Goal: Task Accomplishment & Management: Manage account settings

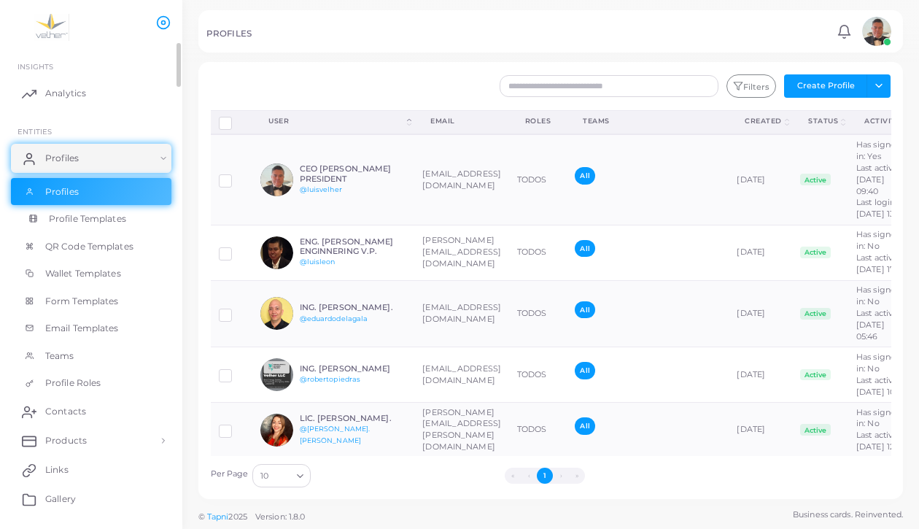
click at [90, 225] on span "Profile Templates" at bounding box center [87, 218] width 77 height 13
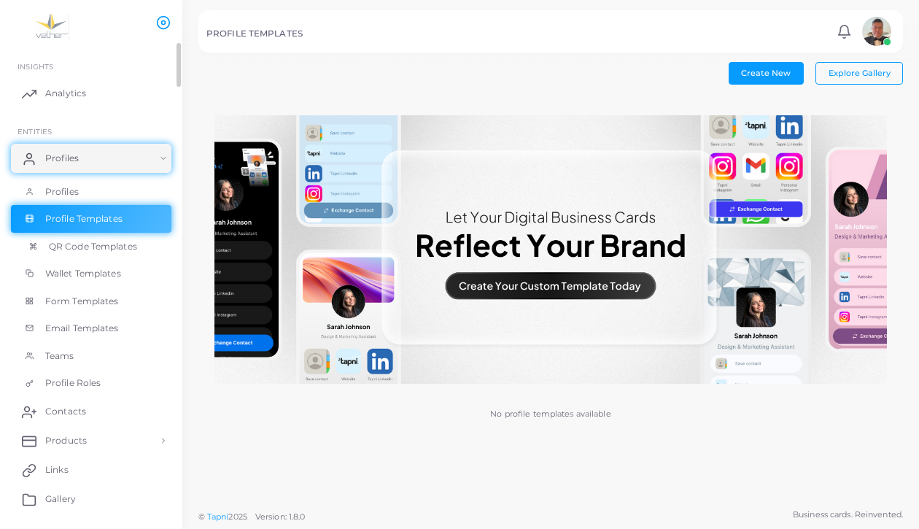
click at [82, 253] on span "QR Code Templates" at bounding box center [93, 246] width 88 height 13
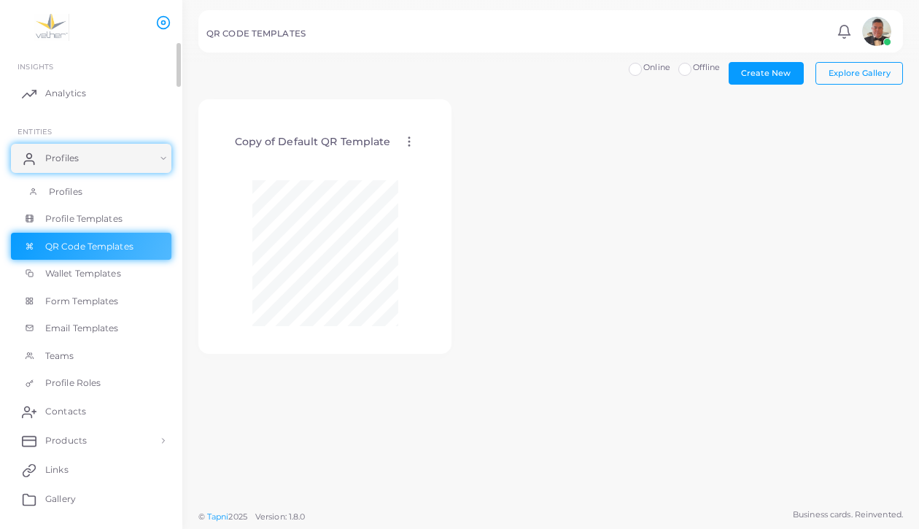
click at [71, 198] on span "Profiles" at bounding box center [66, 191] width 34 height 13
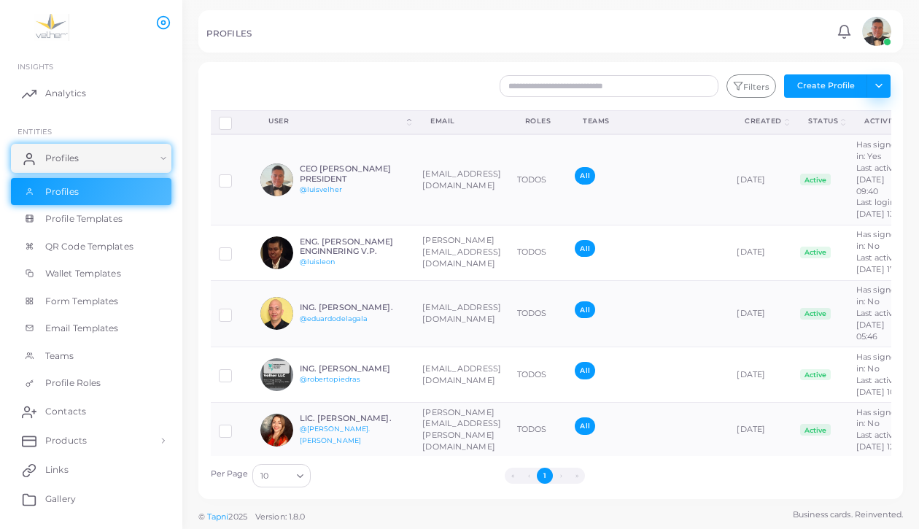
click at [869, 98] on button "Toggle dropdown" at bounding box center [878, 85] width 24 height 23
click at [843, 198] on link "Import Logs" at bounding box center [849, 187] width 81 height 22
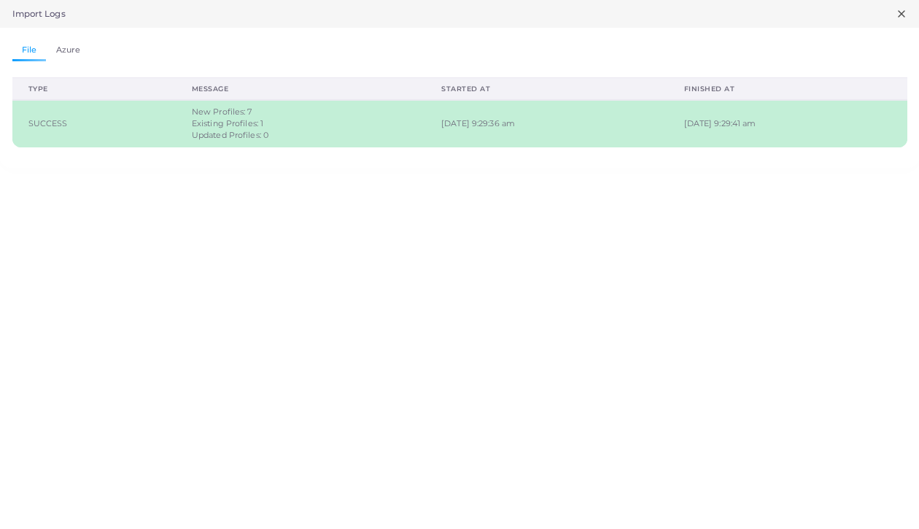
click at [520, 147] on td "March 6th, 2025, 9:29:36 am" at bounding box center [546, 123] width 242 height 47
click at [90, 61] on link "Azure" at bounding box center [68, 50] width 44 height 21
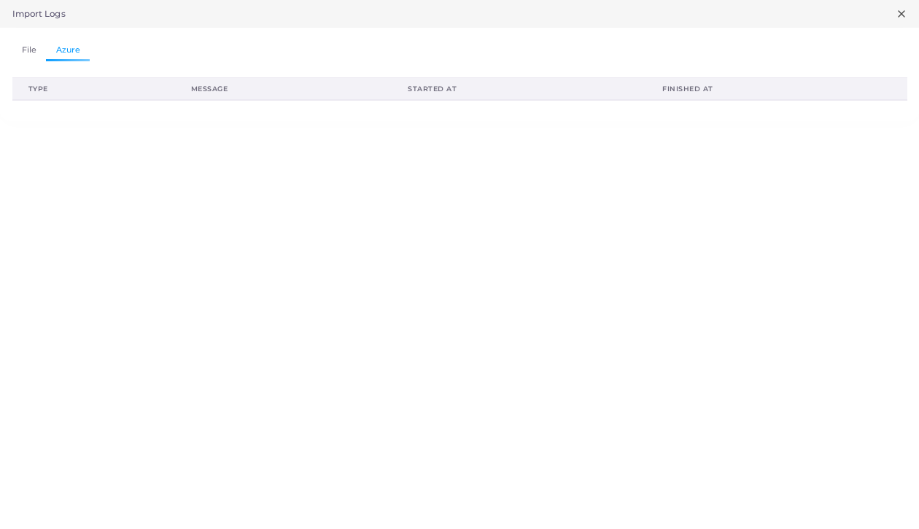
click at [39, 59] on link "File" at bounding box center [29, 50] width 34 height 21
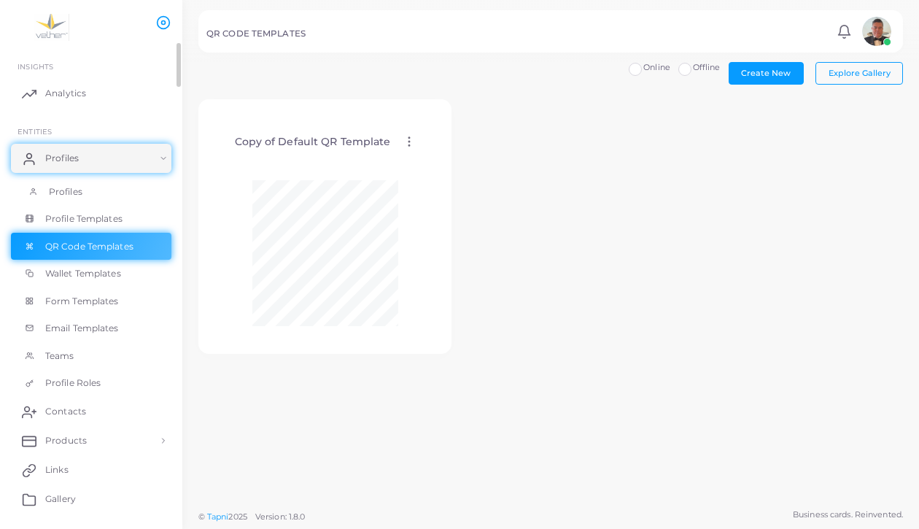
click at [72, 198] on span "Profiles" at bounding box center [66, 191] width 34 height 13
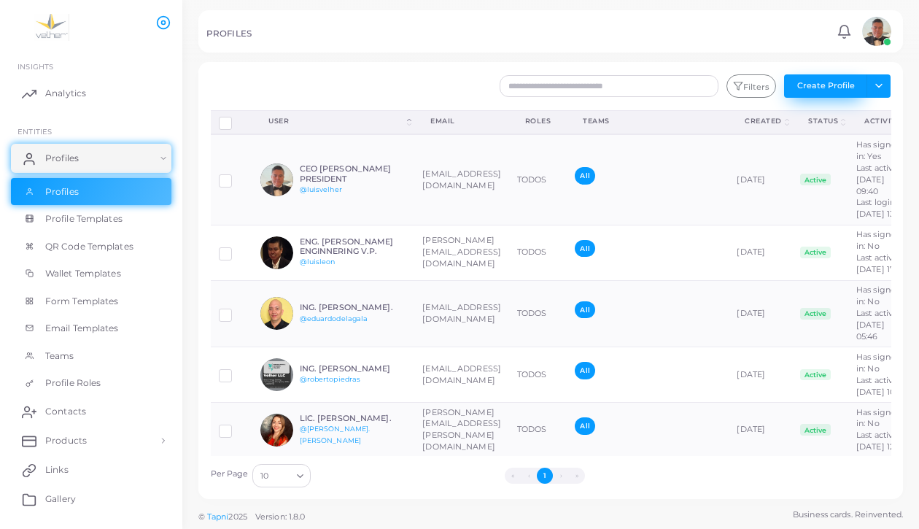
click at [821, 98] on button "Create Profile" at bounding box center [825, 85] width 83 height 23
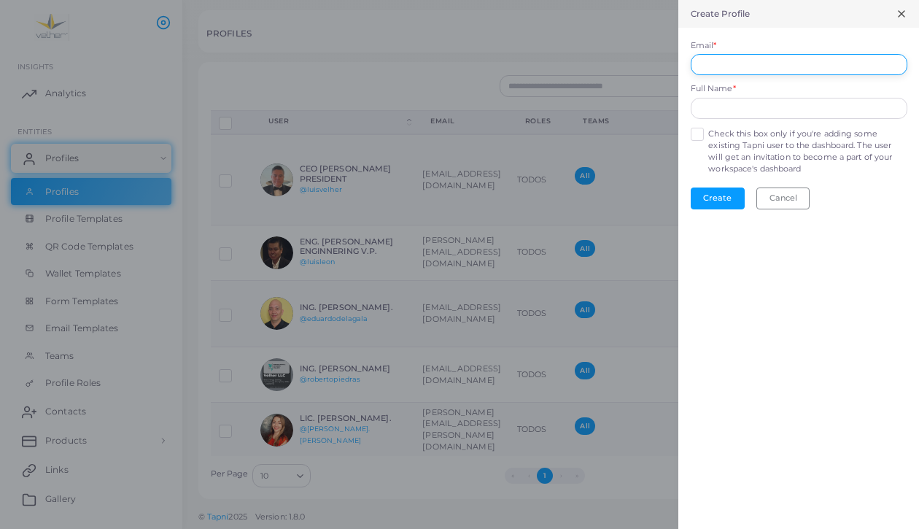
click at [717, 76] on input "Email *" at bounding box center [798, 65] width 217 height 22
type input "**********"
click at [719, 120] on input "text" at bounding box center [798, 109] width 217 height 22
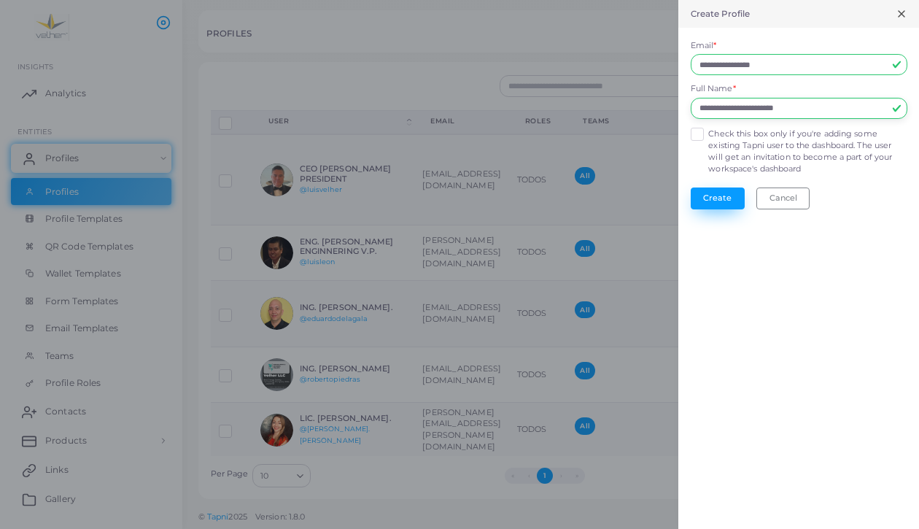
type input "**********"
click at [690, 209] on button "Create" at bounding box center [717, 198] width 54 height 22
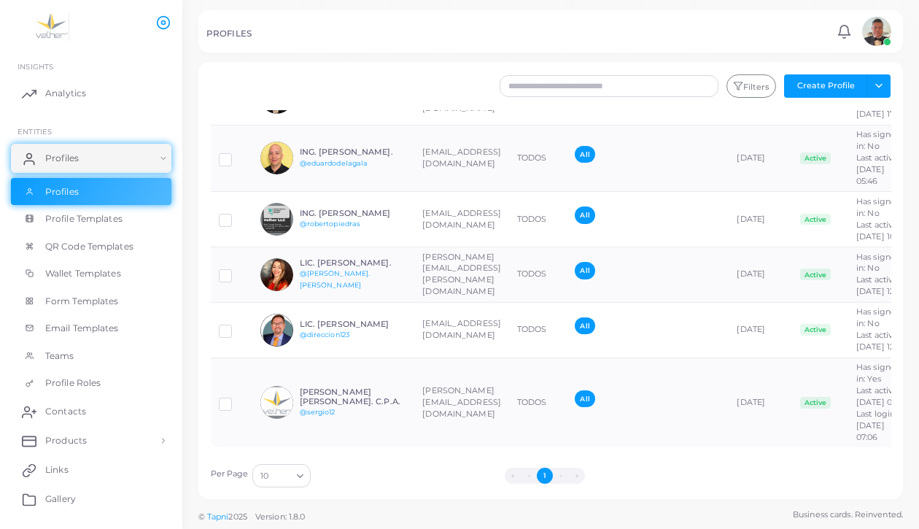
scroll to position [34, 0]
click at [236, 398] on label at bounding box center [236, 398] width 0 height 0
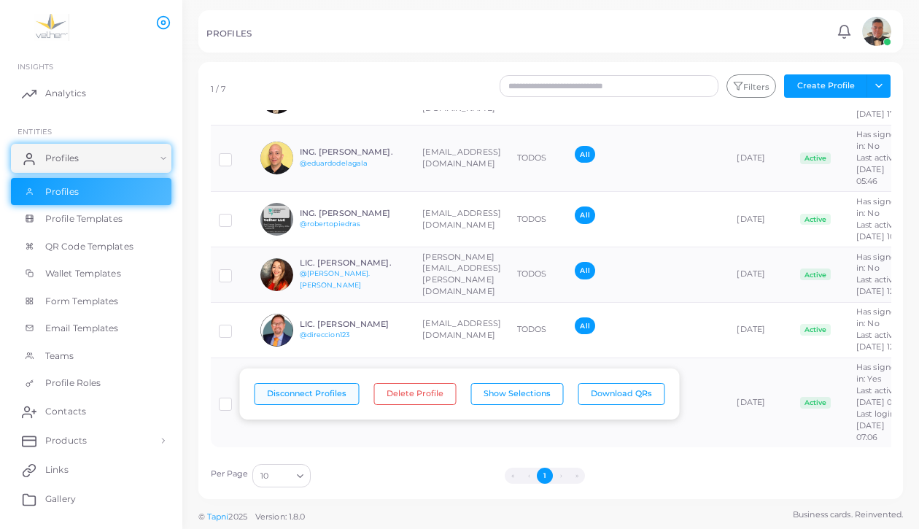
click at [287, 389] on button "Disconnect Profiles" at bounding box center [306, 394] width 105 height 22
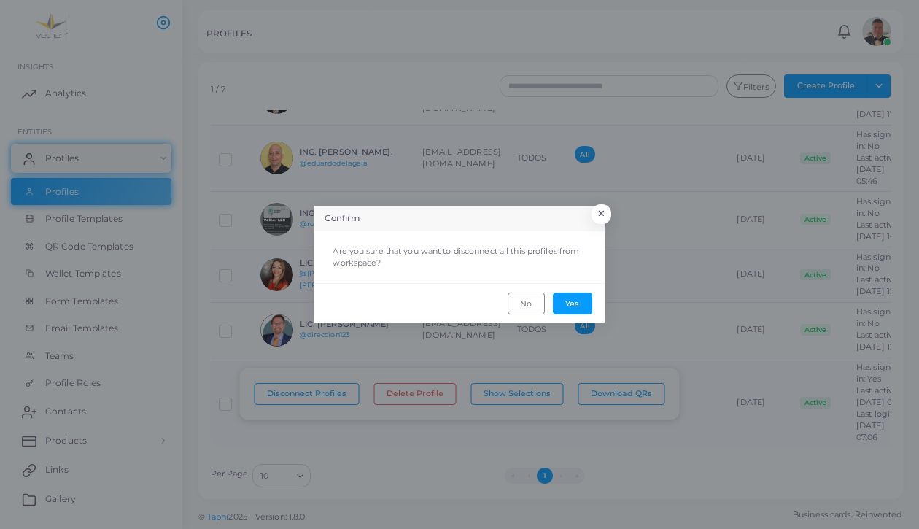
click at [287, 389] on div "Confirm × Are you sure that you want to disconnect all this profiles from works…" at bounding box center [459, 264] width 919 height 529
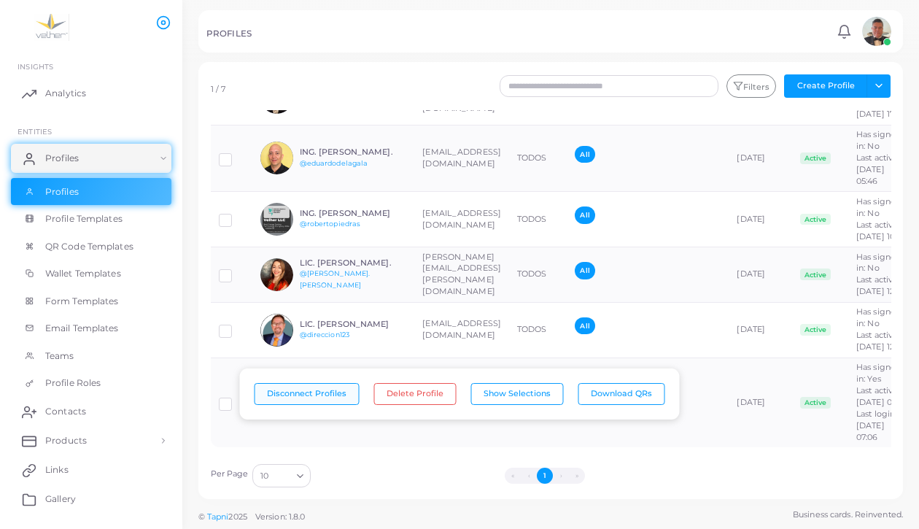
click at [292, 388] on button "Disconnect Profiles" at bounding box center [306, 394] width 105 height 22
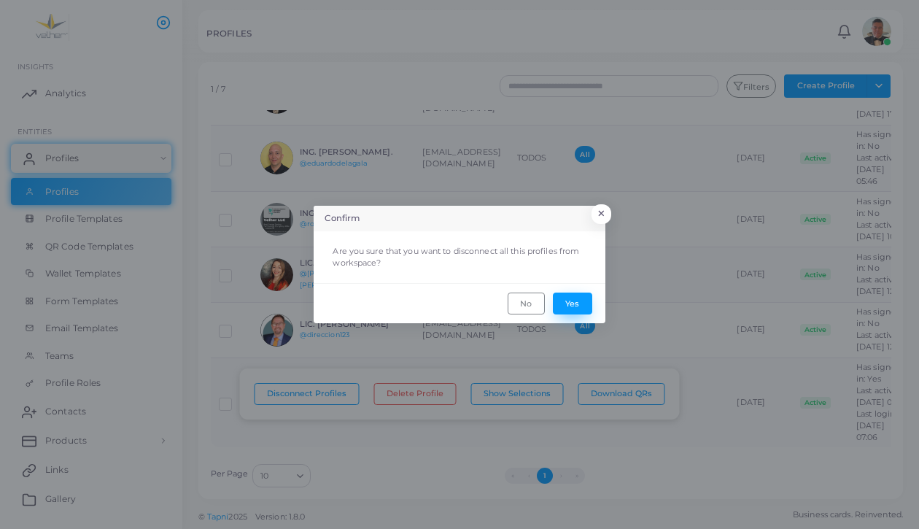
click at [564, 314] on button "Yes" at bounding box center [572, 303] width 39 height 22
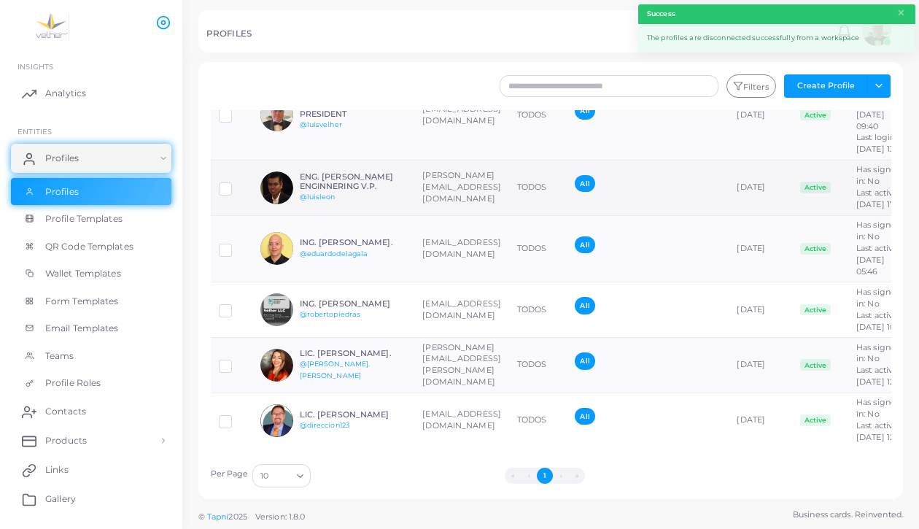
scroll to position [0, 0]
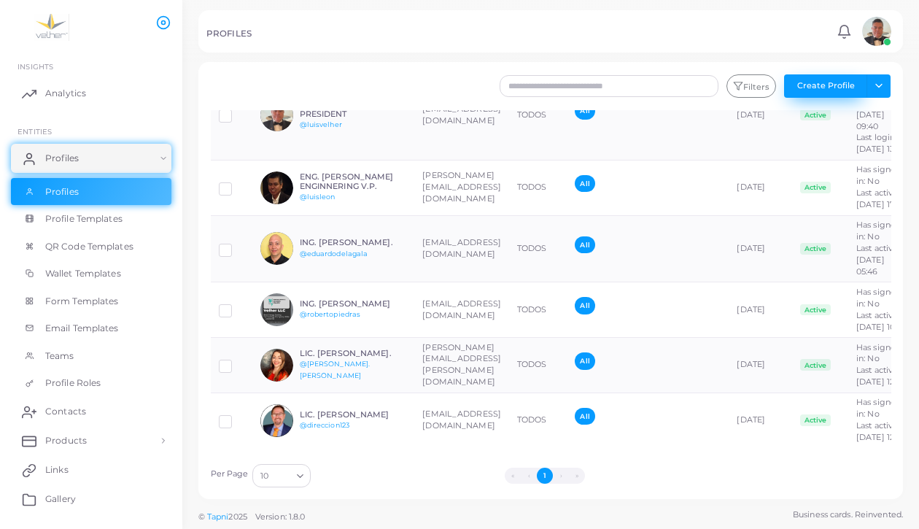
click at [850, 98] on button "Create Profile" at bounding box center [825, 85] width 83 height 23
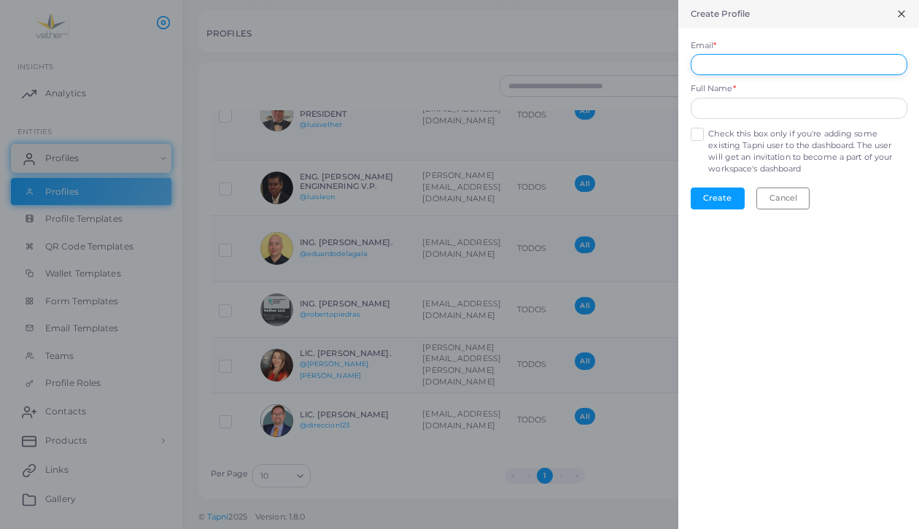
click at [763, 76] on input "Email *" at bounding box center [798, 65] width 217 height 22
type input "**********"
click at [712, 120] on input "text" at bounding box center [798, 109] width 217 height 22
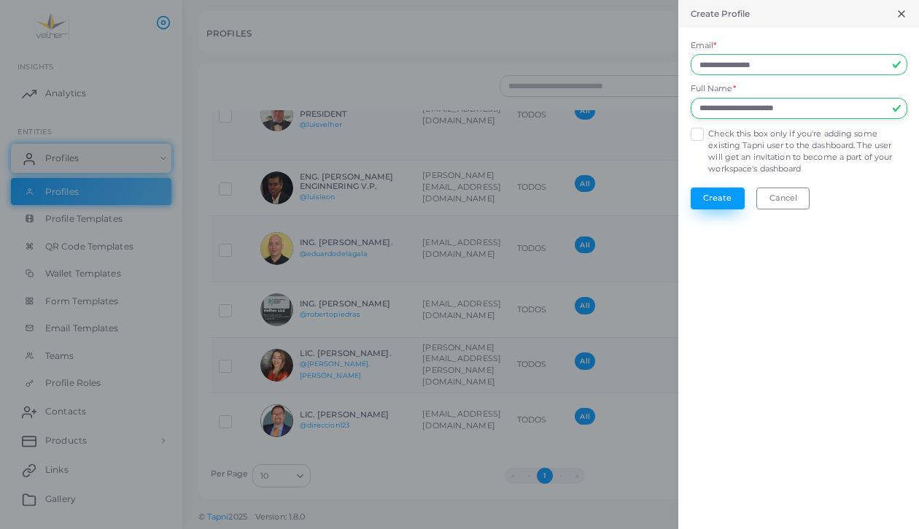
type input "**********"
click at [690, 209] on button "Create" at bounding box center [717, 198] width 54 height 22
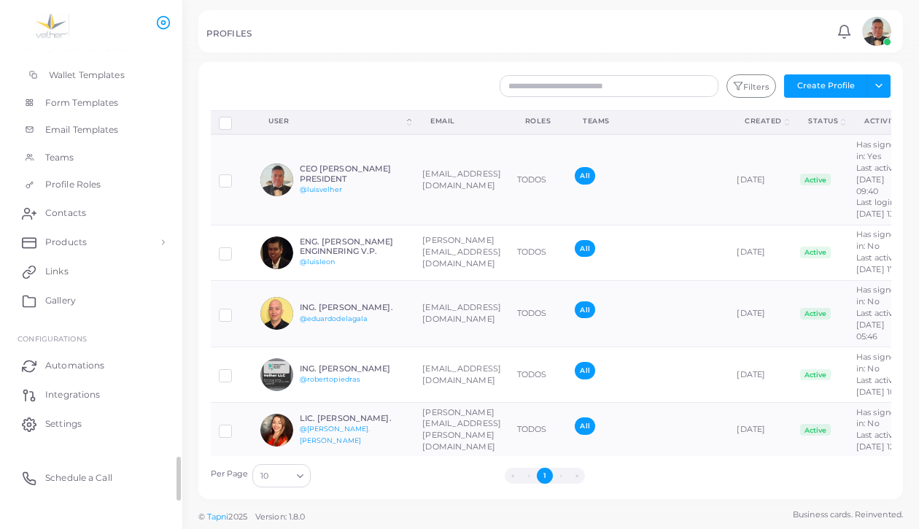
scroll to position [226, 0]
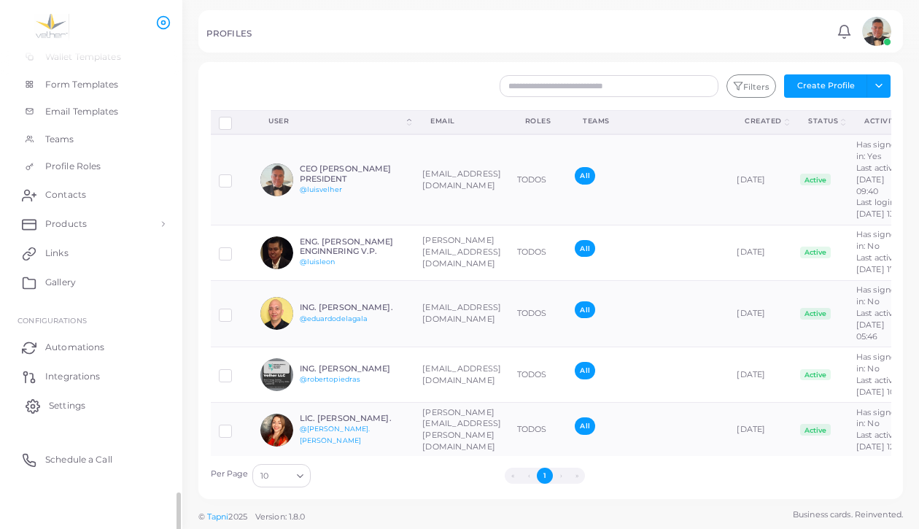
click at [74, 412] on span "Settings" at bounding box center [67, 405] width 36 height 13
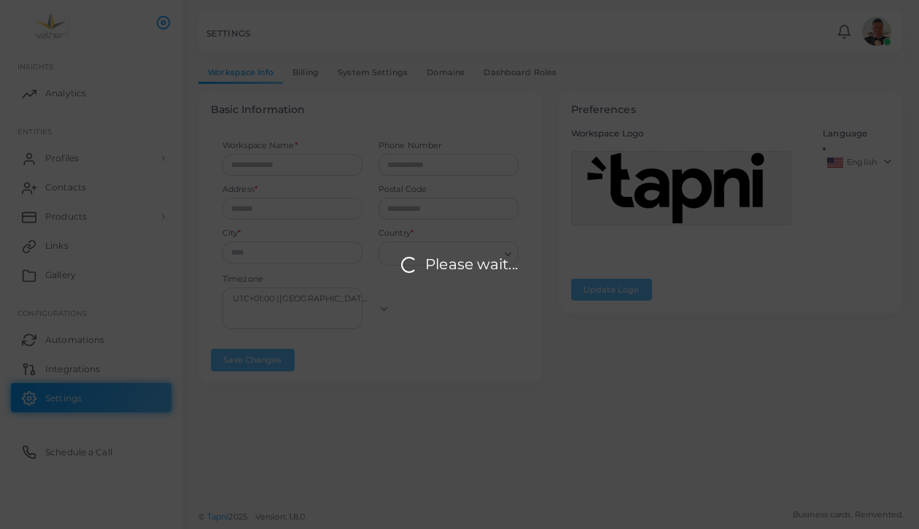
type input "**********"
type input "*****"
type input "**********"
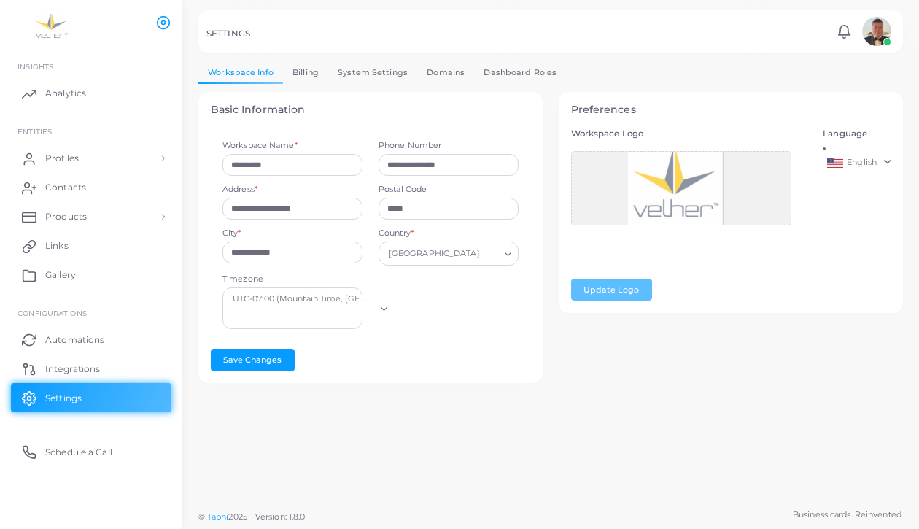
click at [876, 167] on span "English" at bounding box center [861, 162] width 30 height 10
click at [870, 167] on span "English" at bounding box center [861, 162] width 30 height 10
click at [328, 83] on link "Billing" at bounding box center [305, 72] width 45 height 21
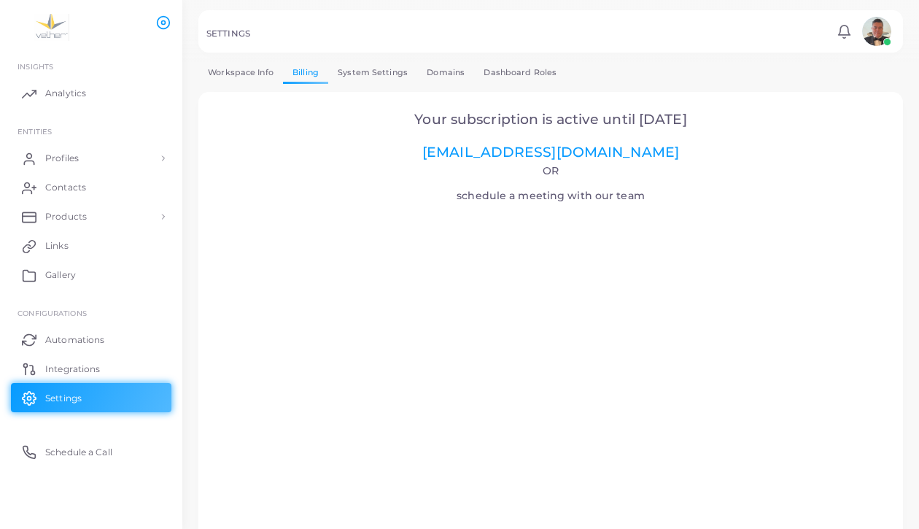
click at [417, 83] on link "System Settings" at bounding box center [372, 72] width 89 height 21
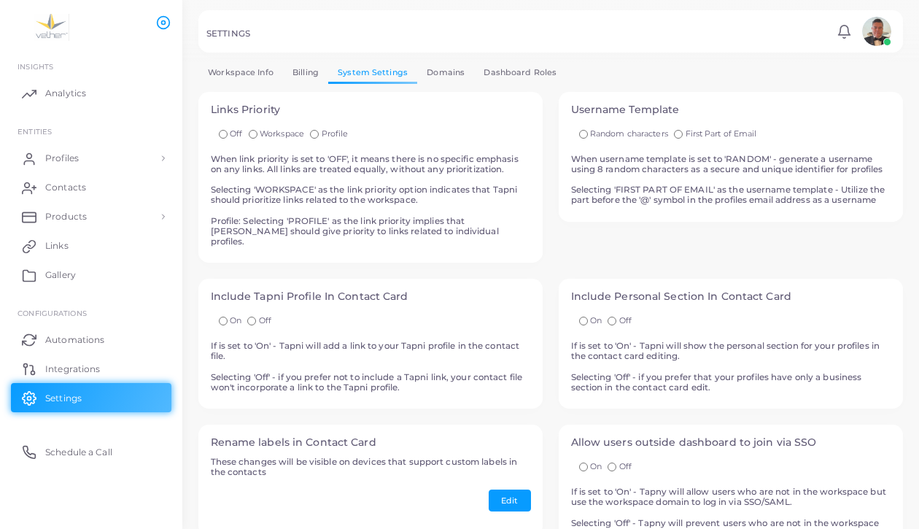
click at [474, 83] on link "Domains" at bounding box center [445, 72] width 57 height 21
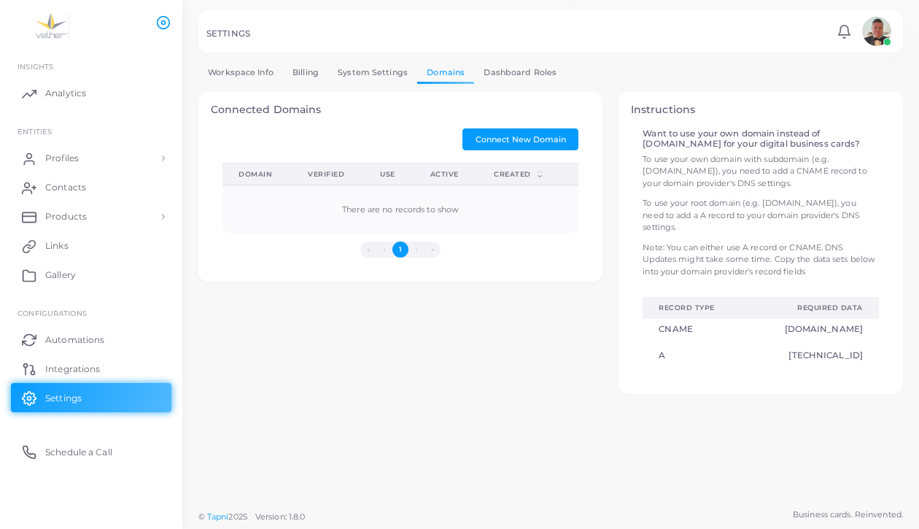
click at [566, 83] on link "Dashboard Roles" at bounding box center [520, 72] width 92 height 21
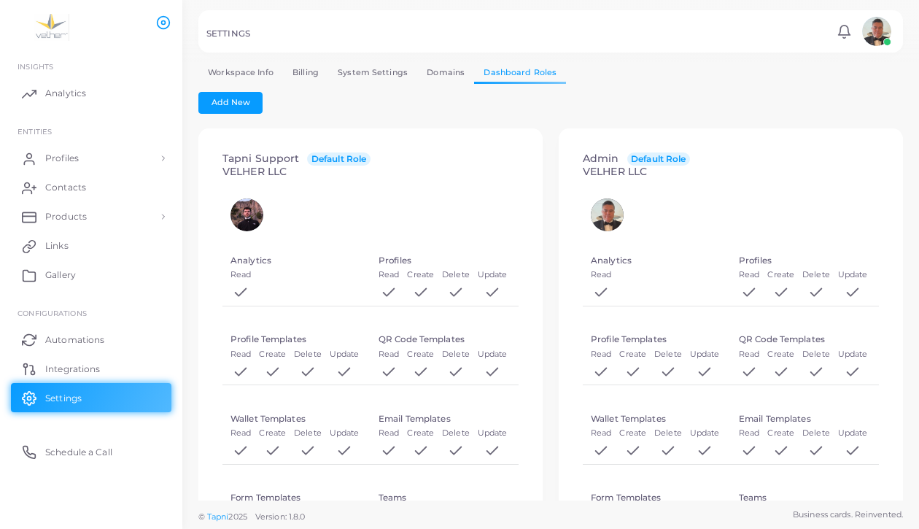
click at [249, 83] on link "Workspace Info" at bounding box center [240, 72] width 85 height 21
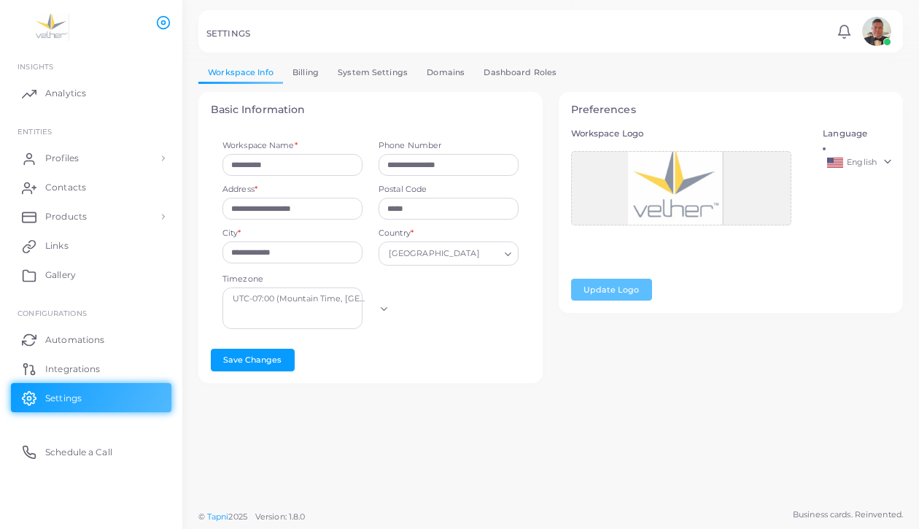
click at [566, 83] on link "Dashboard Roles" at bounding box center [520, 72] width 92 height 21
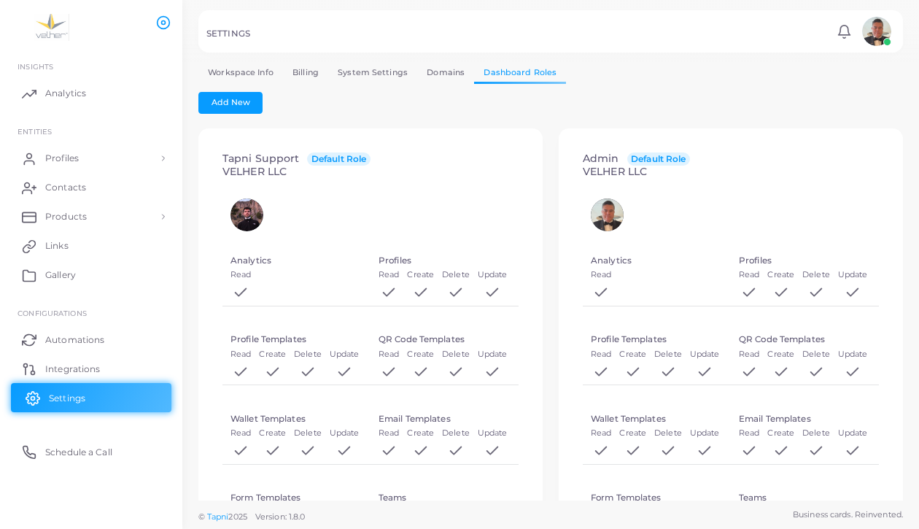
click at [67, 405] on span "Settings" at bounding box center [67, 397] width 36 height 13
click at [82, 405] on span "Settings" at bounding box center [67, 397] width 36 height 13
click at [257, 83] on link "Workspace Info" at bounding box center [240, 72] width 85 height 21
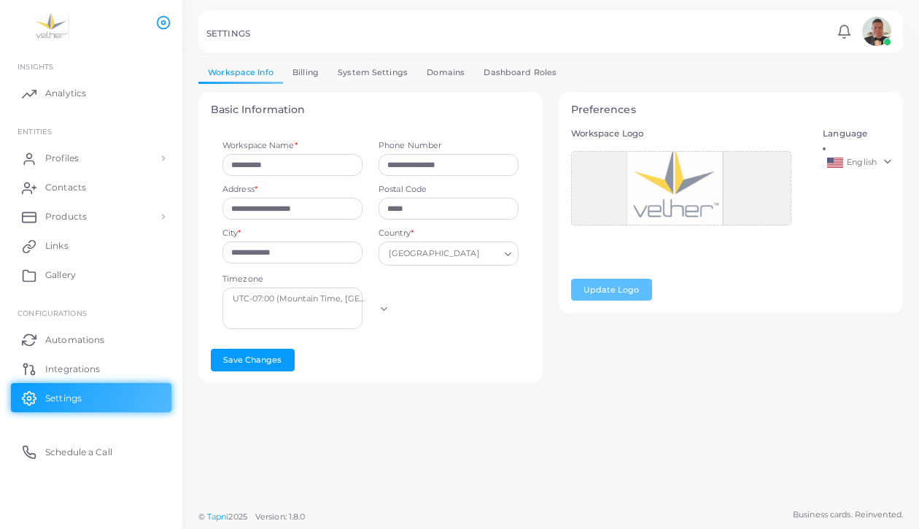
click at [417, 83] on link "System Settings" at bounding box center [372, 72] width 89 height 21
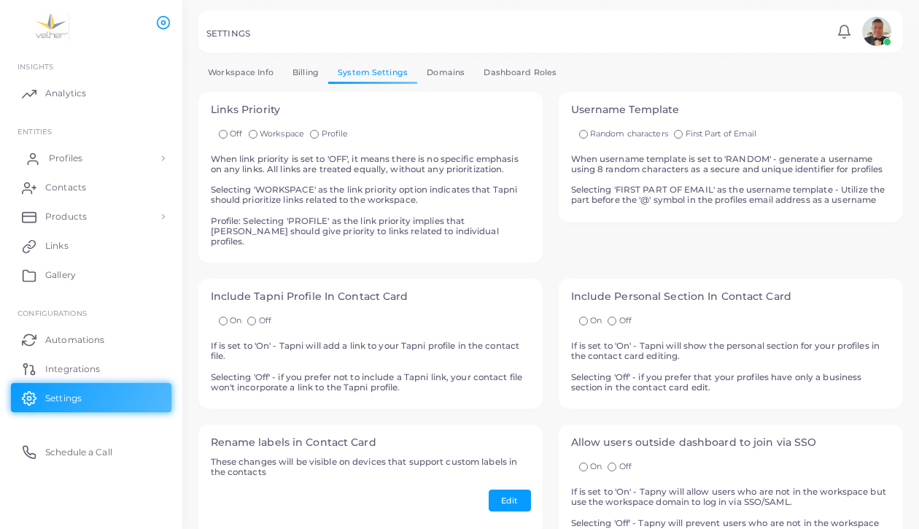
click at [63, 165] on span "Profiles" at bounding box center [66, 158] width 34 height 13
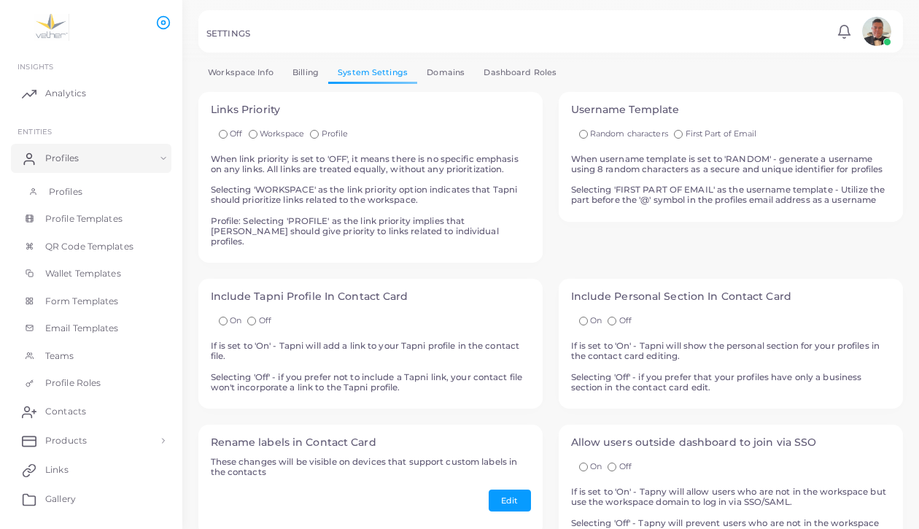
click at [69, 198] on span "Profiles" at bounding box center [66, 191] width 34 height 13
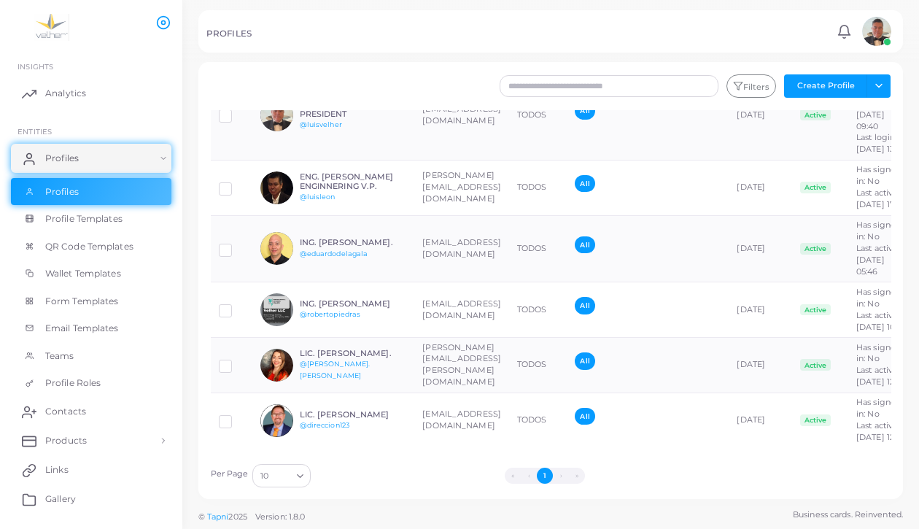
scroll to position [25, 0]
click at [91, 206] on link "Profiles" at bounding box center [91, 192] width 160 height 28
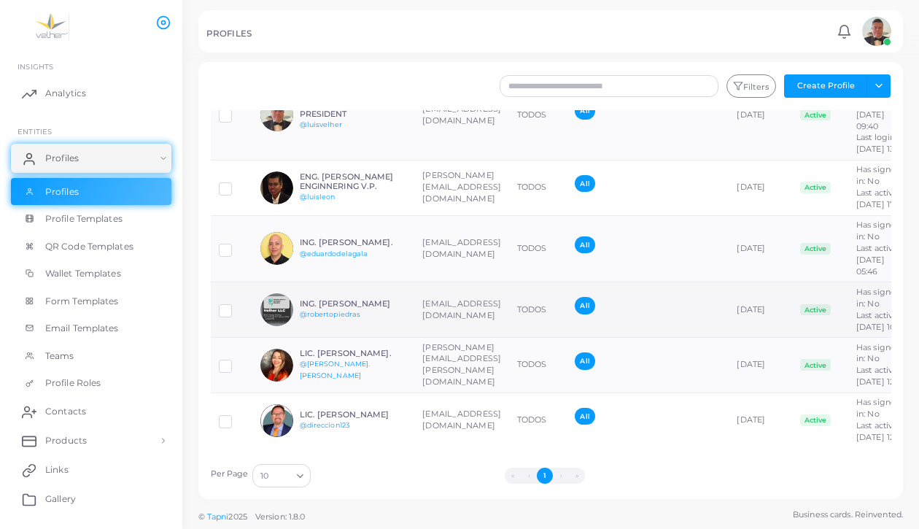
scroll to position [242, 0]
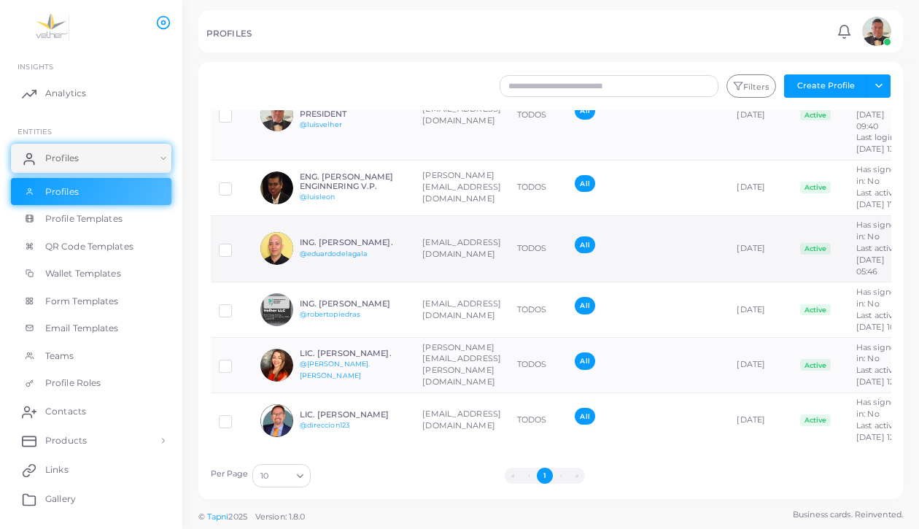
scroll to position [121, 0]
click at [843, 98] on button "Create Profile" at bounding box center [825, 85] width 83 height 23
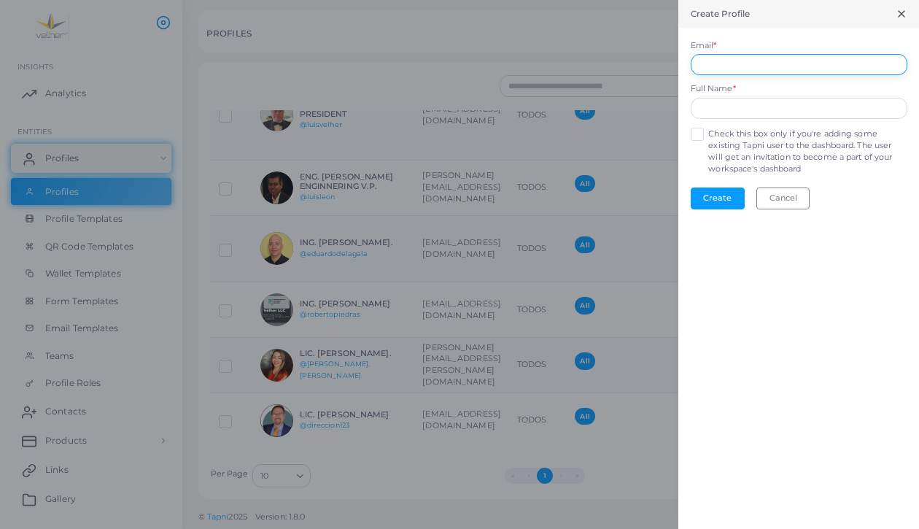
click at [696, 76] on input "Email *" at bounding box center [798, 65] width 217 height 22
type input "**********"
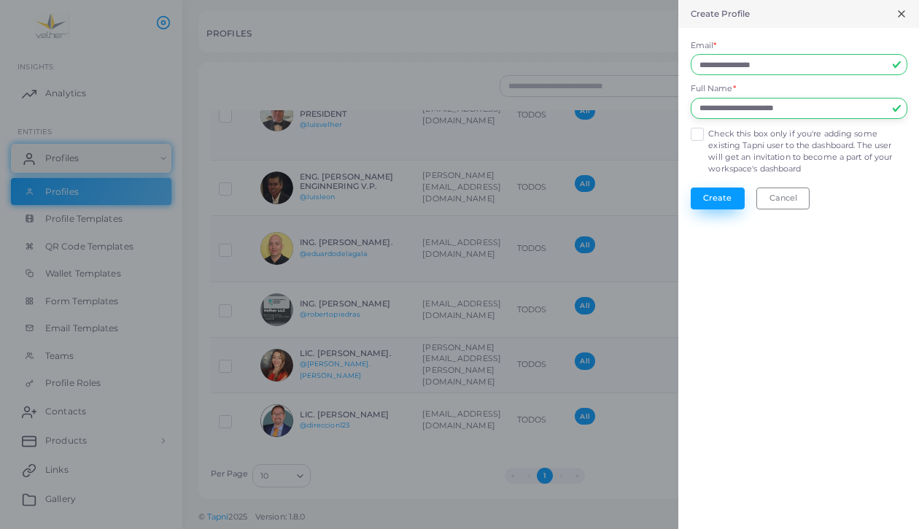
type input "**********"
click at [690, 209] on button "Create" at bounding box center [717, 198] width 54 height 22
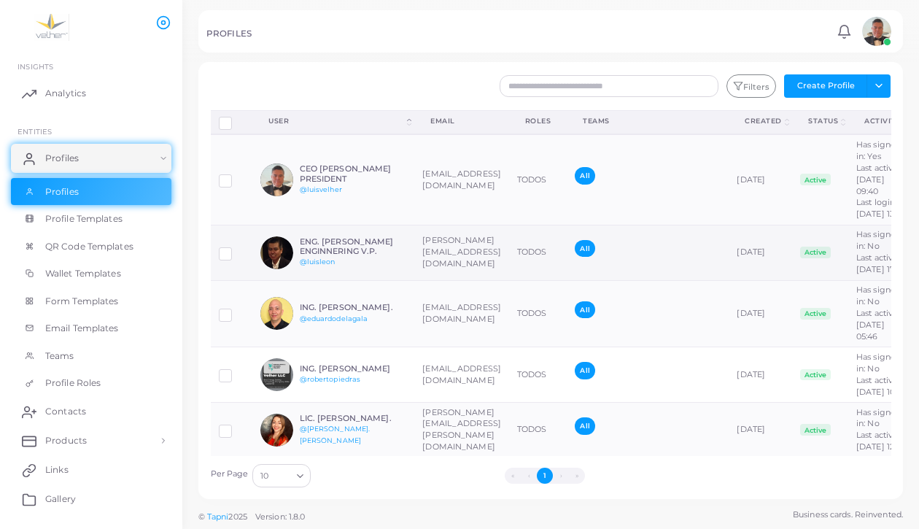
scroll to position [0, 0]
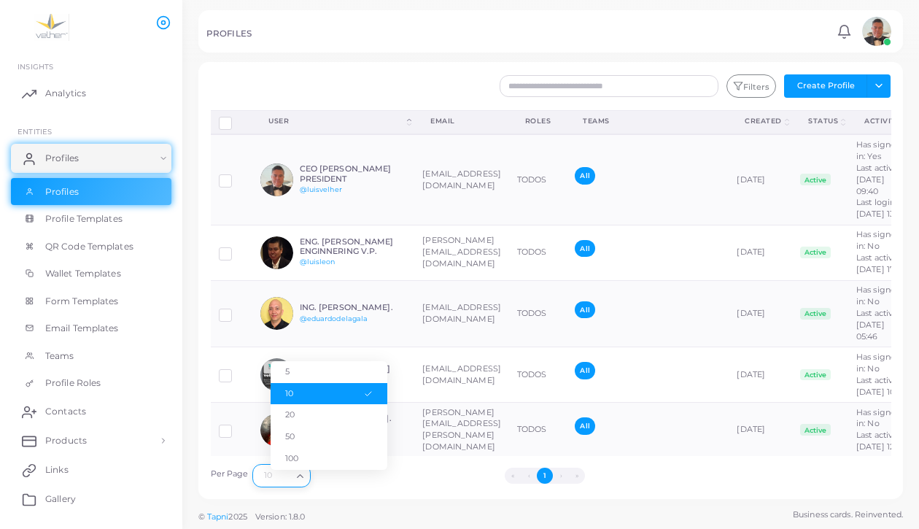
click at [303, 478] on polyline "Search for option" at bounding box center [300, 476] width 6 height 3
click at [295, 417] on li "20" at bounding box center [328, 415] width 117 height 22
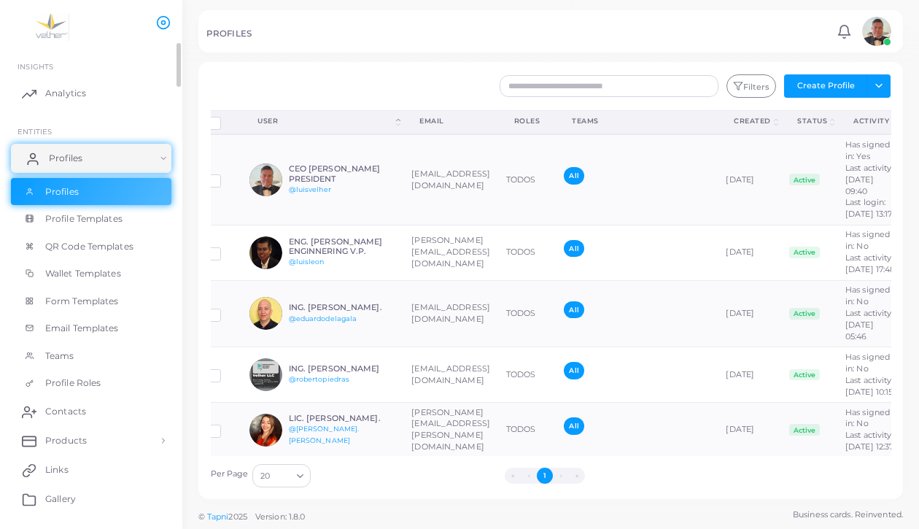
click at [79, 165] on span "Profiles" at bounding box center [66, 158] width 34 height 13
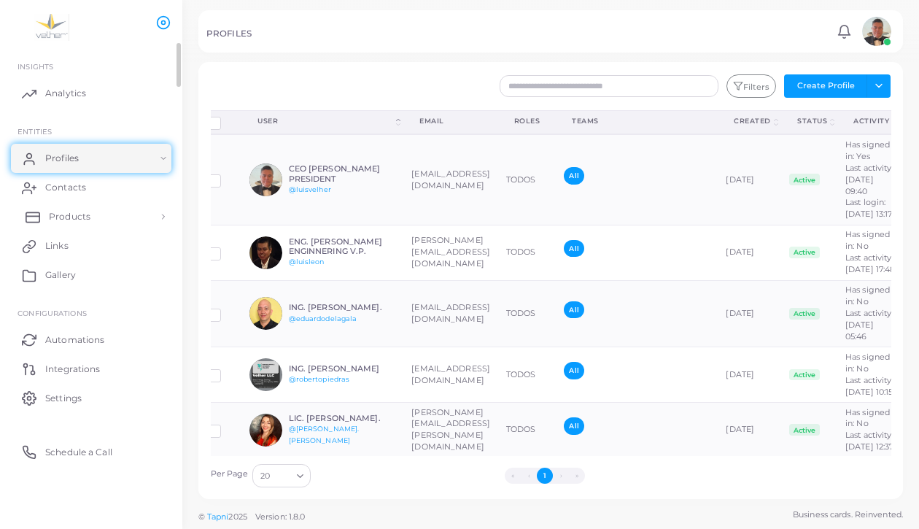
click at [64, 223] on span "Products" at bounding box center [70, 216] width 42 height 13
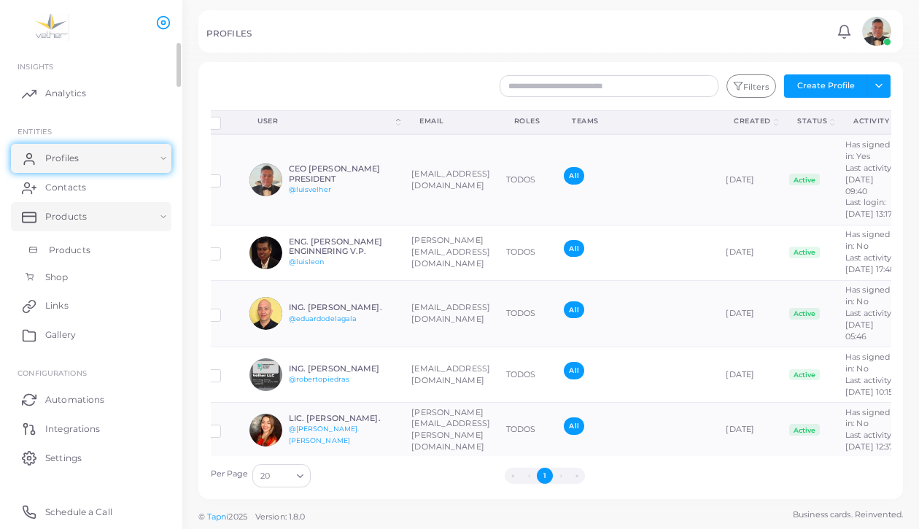
click at [69, 257] on span "Products" at bounding box center [70, 249] width 42 height 13
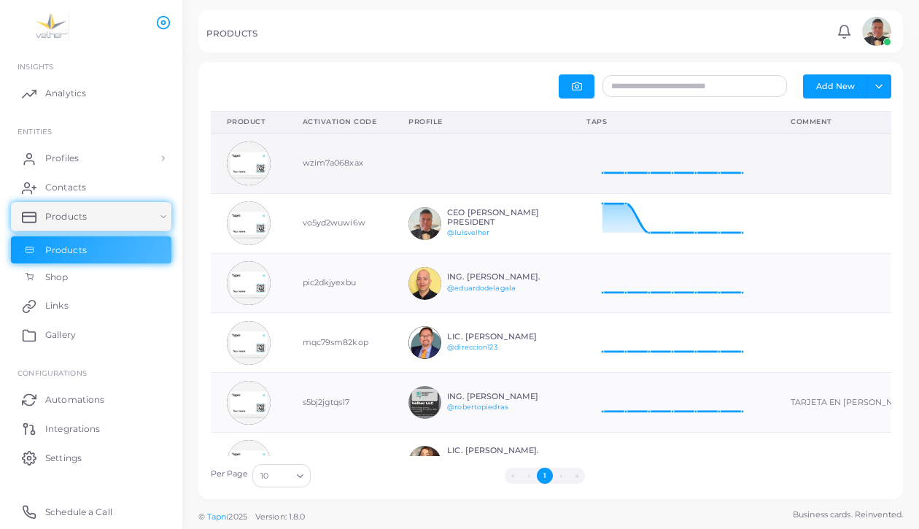
click at [270, 185] on img at bounding box center [249, 163] width 44 height 44
click at [358, 193] on td "wzim7a068xax" at bounding box center [340, 163] width 106 height 60
click at [570, 193] on td at bounding box center [481, 163] width 178 height 60
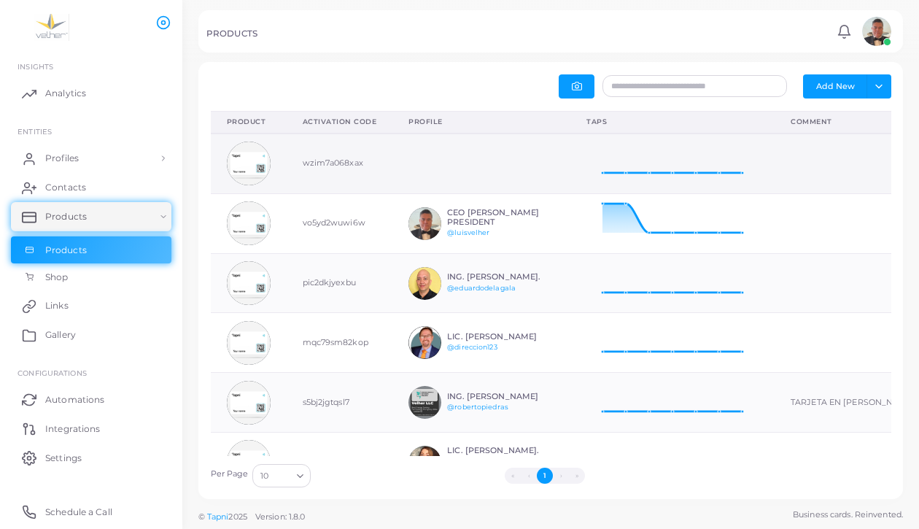
click at [257, 185] on img at bounding box center [249, 163] width 44 height 44
click at [349, 182] on td "wzim7a068xax" at bounding box center [340, 163] width 106 height 60
click at [563, 98] on button "button" at bounding box center [576, 86] width 36 height 24
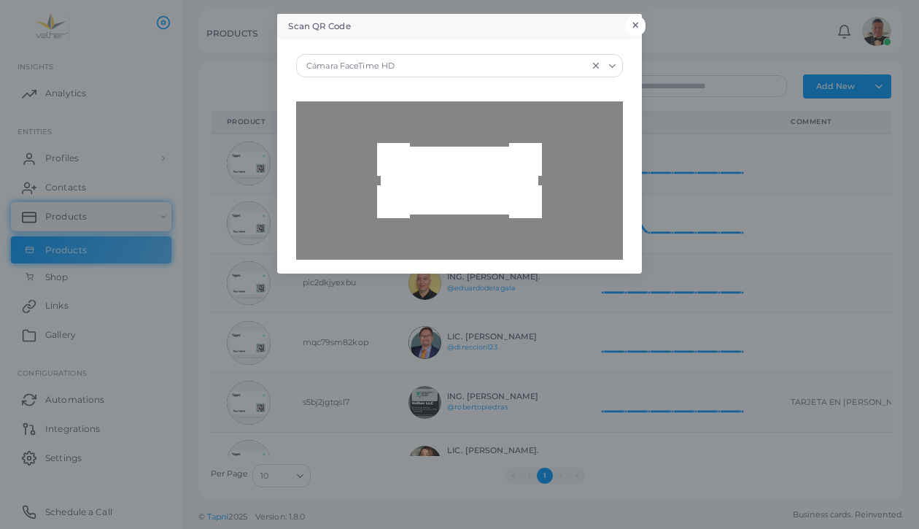
click at [637, 21] on button "×" at bounding box center [636, 25] width 20 height 19
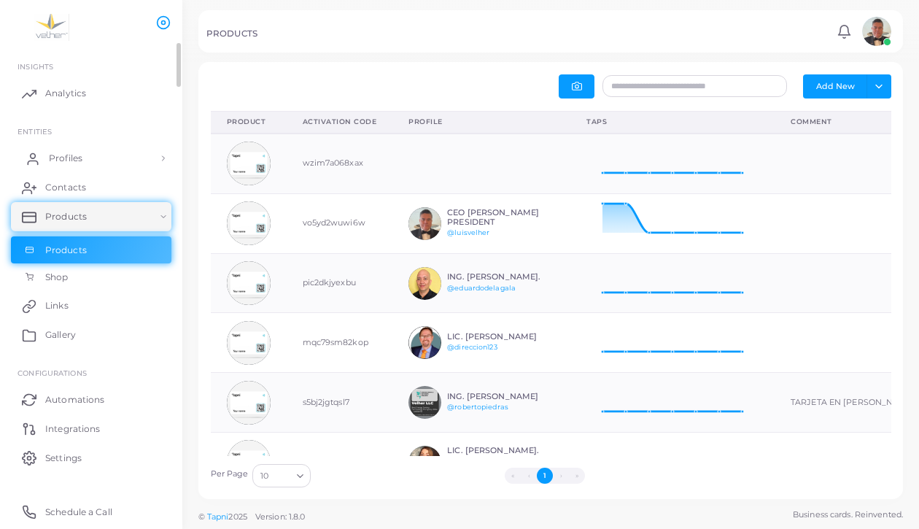
click at [70, 165] on span "Profiles" at bounding box center [66, 158] width 34 height 13
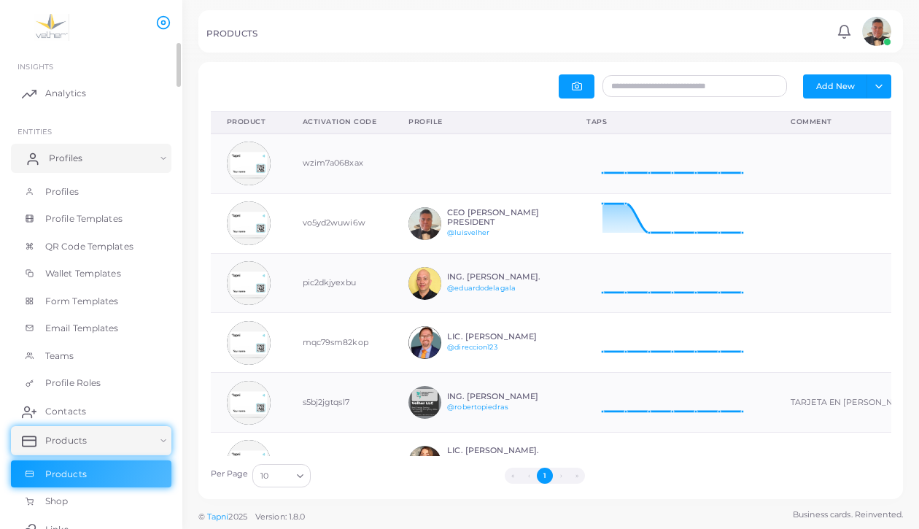
click at [70, 165] on span "Profiles" at bounding box center [66, 158] width 34 height 13
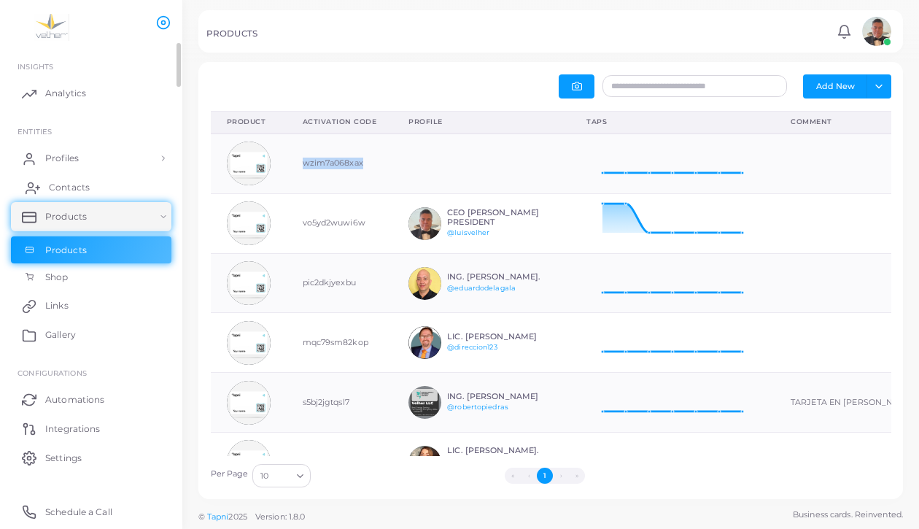
drag, startPoint x: 356, startPoint y: 199, endPoint x: 76, endPoint y: 210, distance: 280.2
click at [76, 210] on div "PRODUCTS Notifications 0 New Mark All As Read CEO LUIS VELHER PRESIDENT (ceo@ve…" at bounding box center [459, 264] width 919 height 529
click at [81, 194] on span "Contacts" at bounding box center [69, 187] width 41 height 13
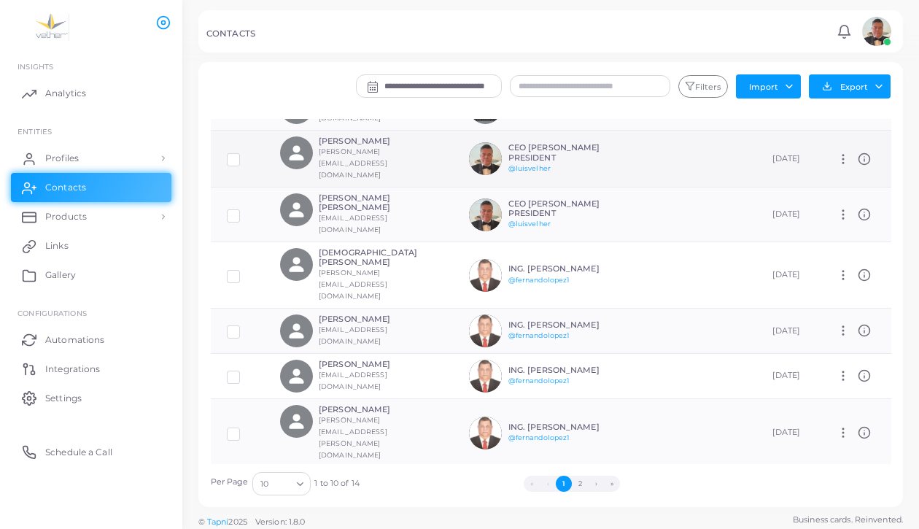
scroll to position [64, 0]
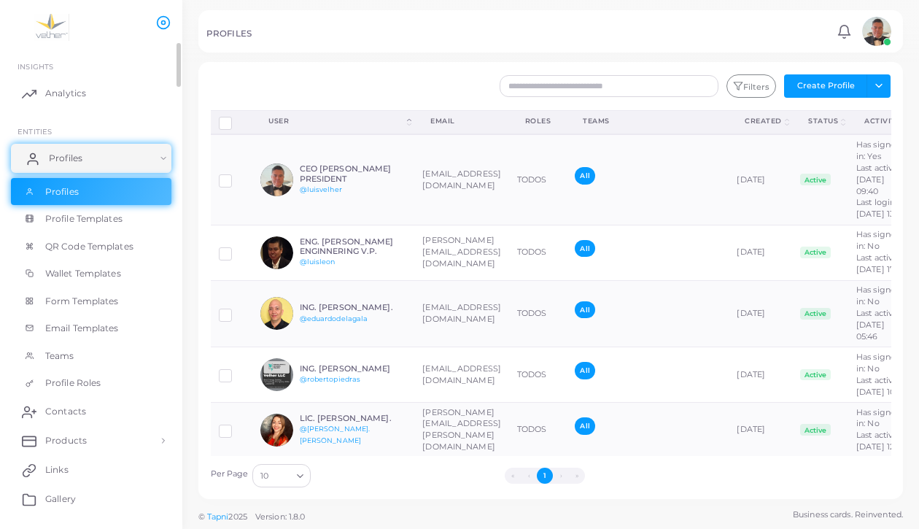
click at [106, 173] on link "Profiles" at bounding box center [91, 158] width 160 height 29
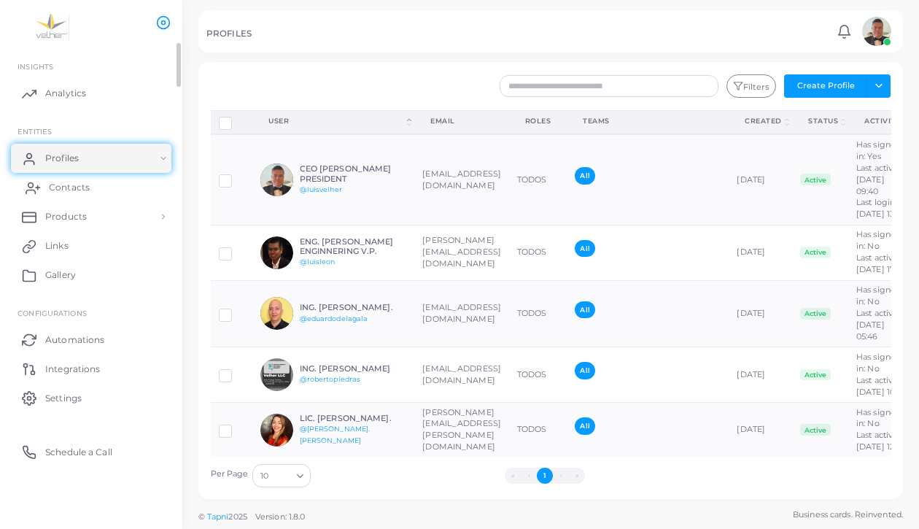
click at [86, 194] on span "Contacts" at bounding box center [69, 187] width 41 height 13
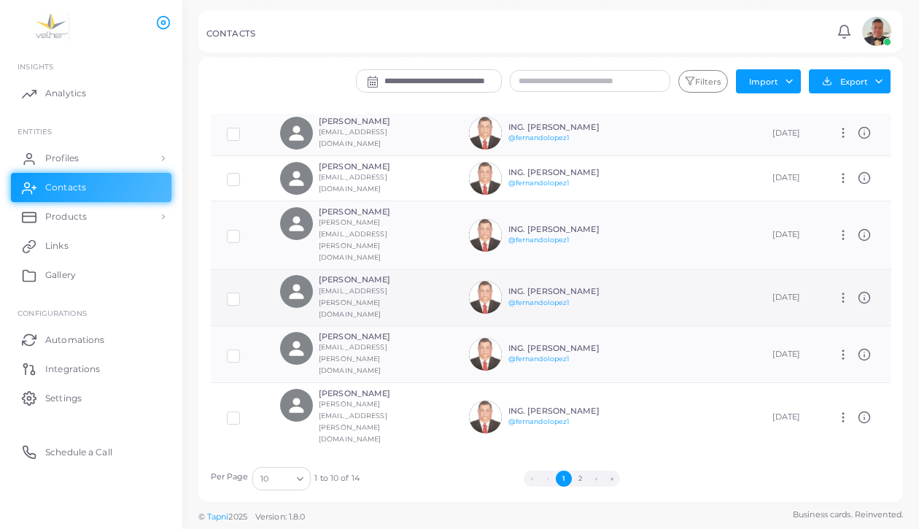
scroll to position [56, 0]
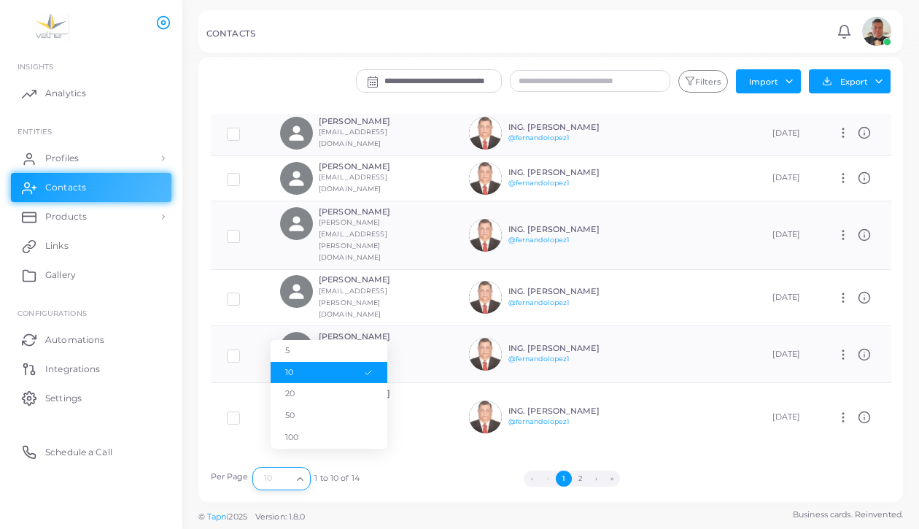
click at [305, 484] on icon "Search for option" at bounding box center [300, 478] width 11 height 11
click at [292, 383] on li "20" at bounding box center [328, 394] width 117 height 22
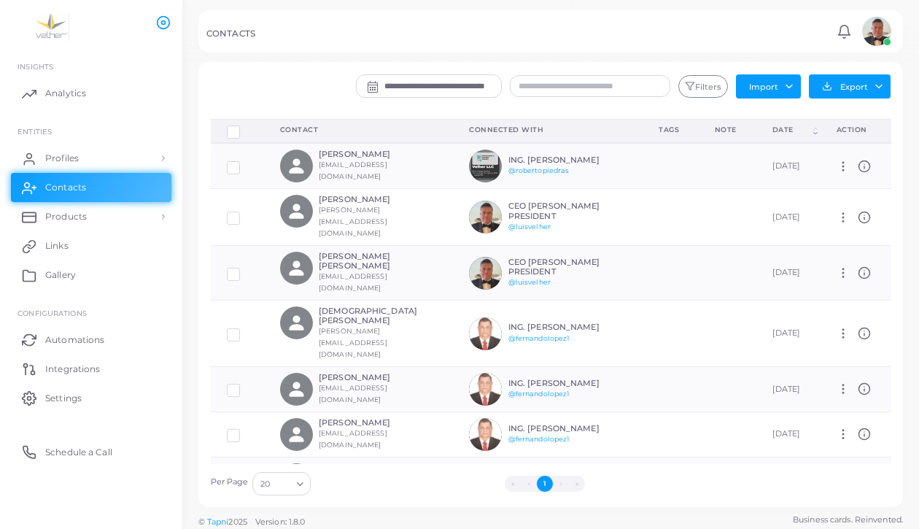
scroll to position [0, 0]
click at [76, 165] on span "Profiles" at bounding box center [66, 158] width 34 height 13
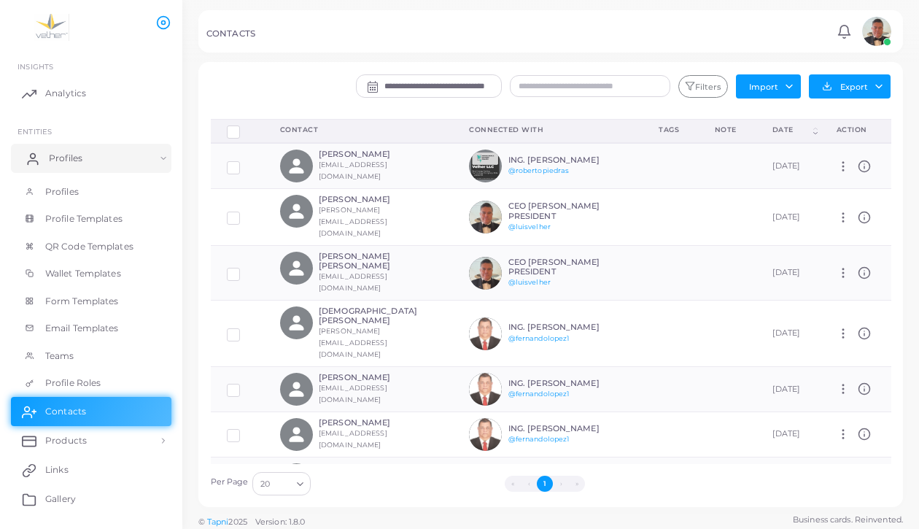
click at [76, 165] on span "Profiles" at bounding box center [66, 158] width 34 height 13
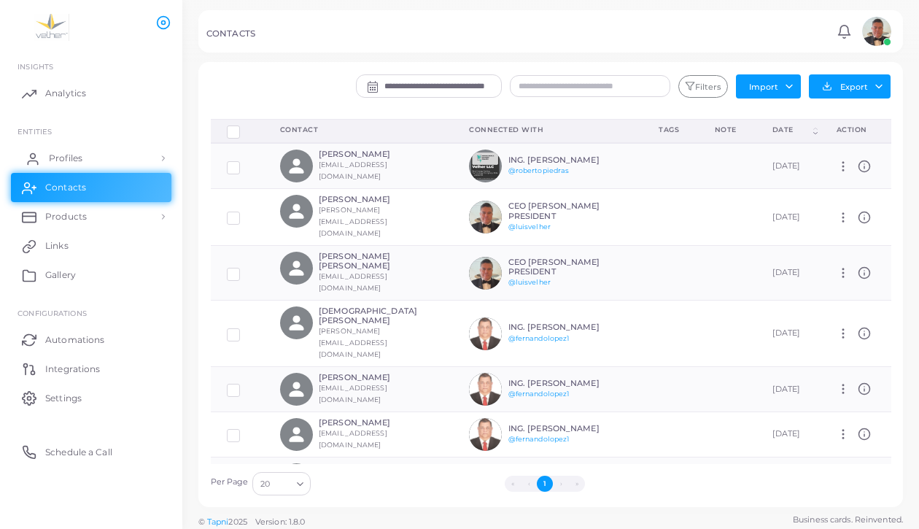
click at [74, 165] on span "Profiles" at bounding box center [66, 158] width 34 height 13
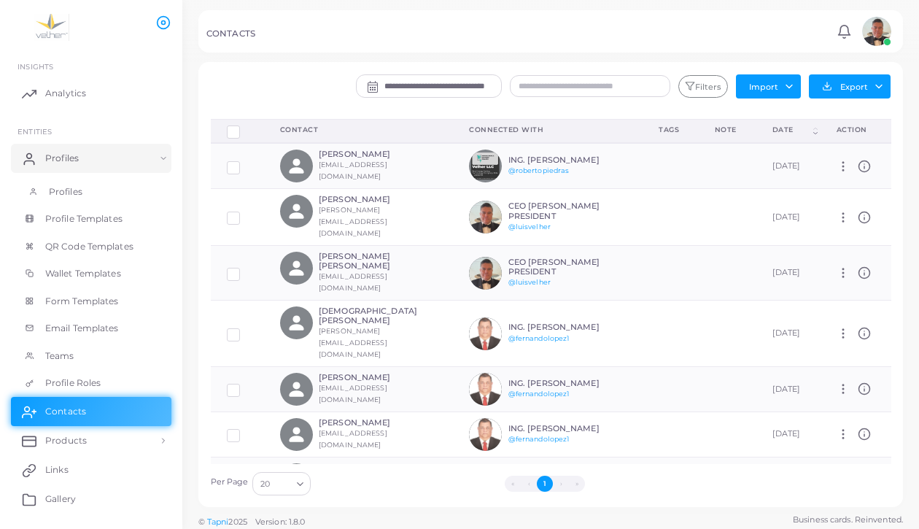
click at [71, 198] on span "Profiles" at bounding box center [66, 191] width 34 height 13
